Goal: Task Accomplishment & Management: Use online tool/utility

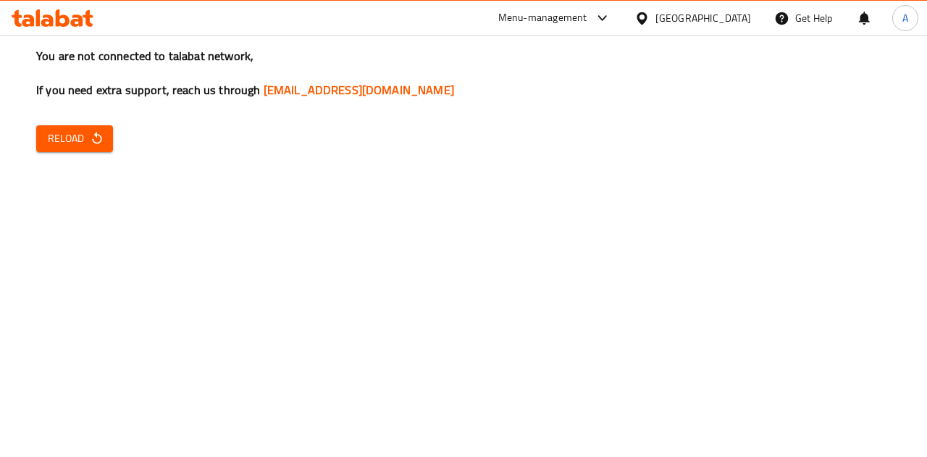
click at [611, 20] on icon at bounding box center [602, 17] width 17 height 17
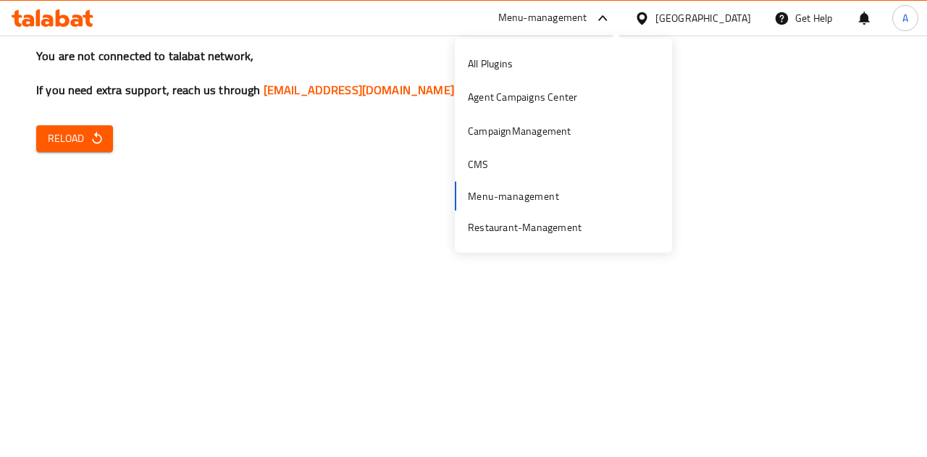
click at [523, 194] on div "All Plugins Agent Campaigns Center CampaignManagement CMS Menu-management Resta…" at bounding box center [563, 145] width 217 height 197
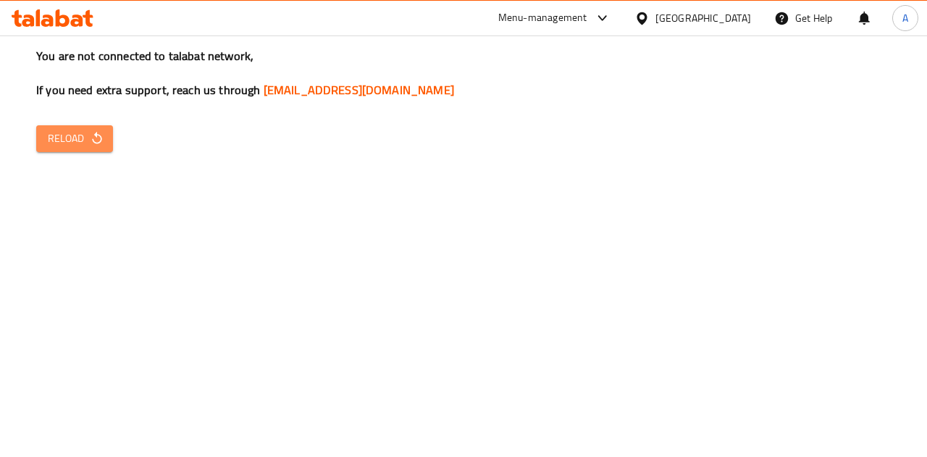
click at [98, 134] on icon "button" at bounding box center [97, 138] width 14 height 14
click at [65, 159] on div "You are not connected to talabat network, If you need extra support, reach us t…" at bounding box center [463, 228] width 927 height 457
click at [82, 143] on span "Reload" at bounding box center [75, 139] width 54 height 18
click at [87, 133] on span "Reload" at bounding box center [75, 139] width 54 height 18
